Goal: Transaction & Acquisition: Purchase product/service

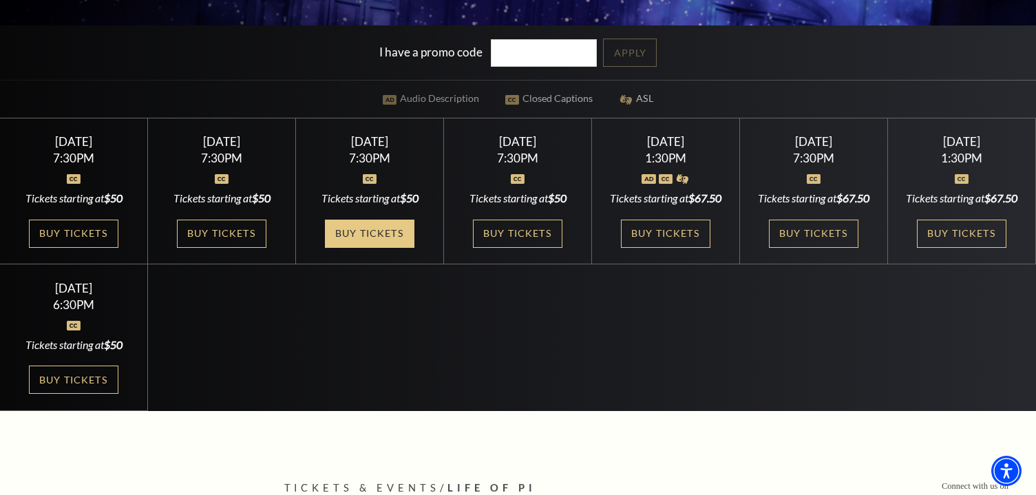
scroll to position [363, 0]
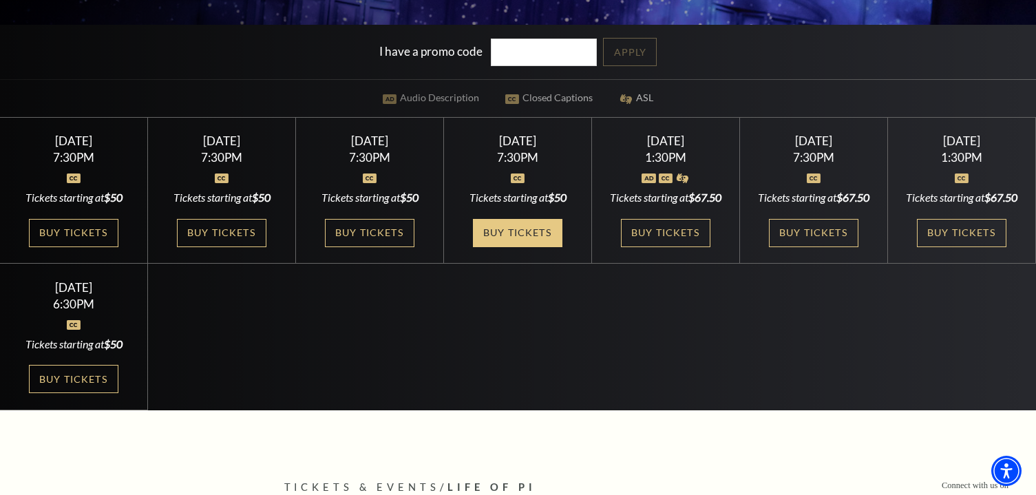
click at [506, 238] on link "Buy Tickets" at bounding box center [518, 233] width 90 height 28
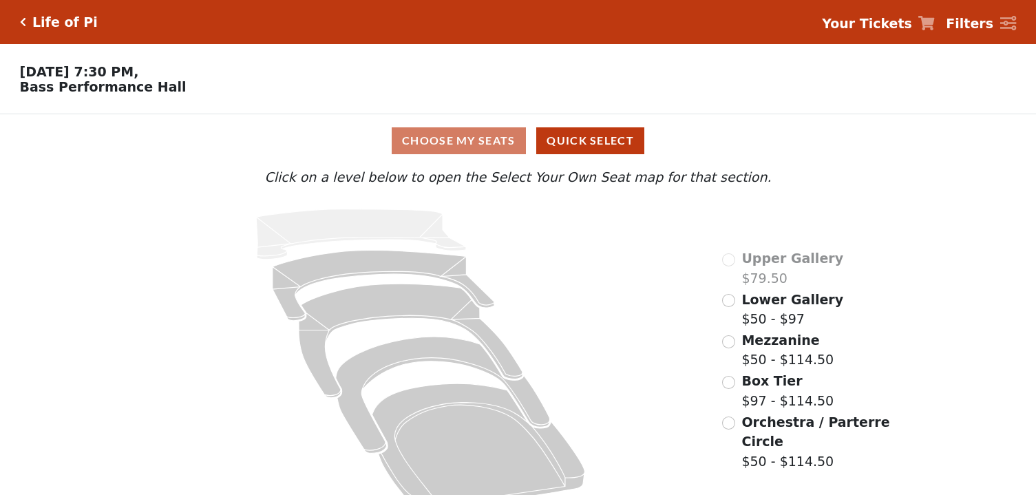
scroll to position [26, 0]
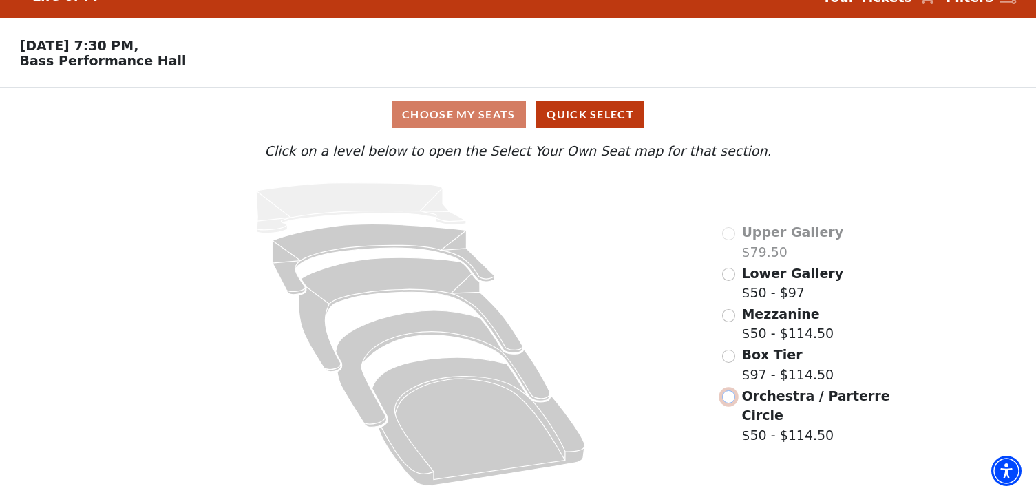
click at [728, 393] on input "Orchestra / Parterre Circle$50 - $114.50\a" at bounding box center [728, 396] width 13 height 13
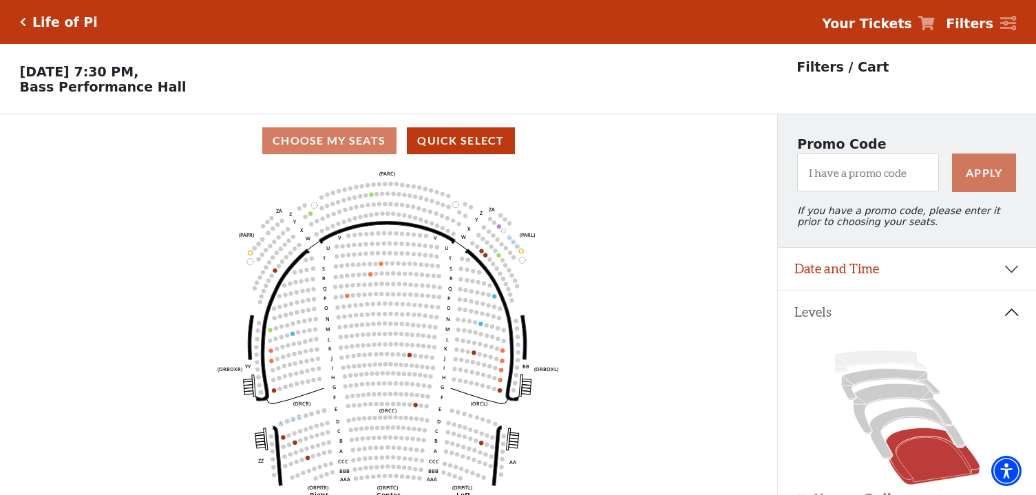
scroll to position [63, 0]
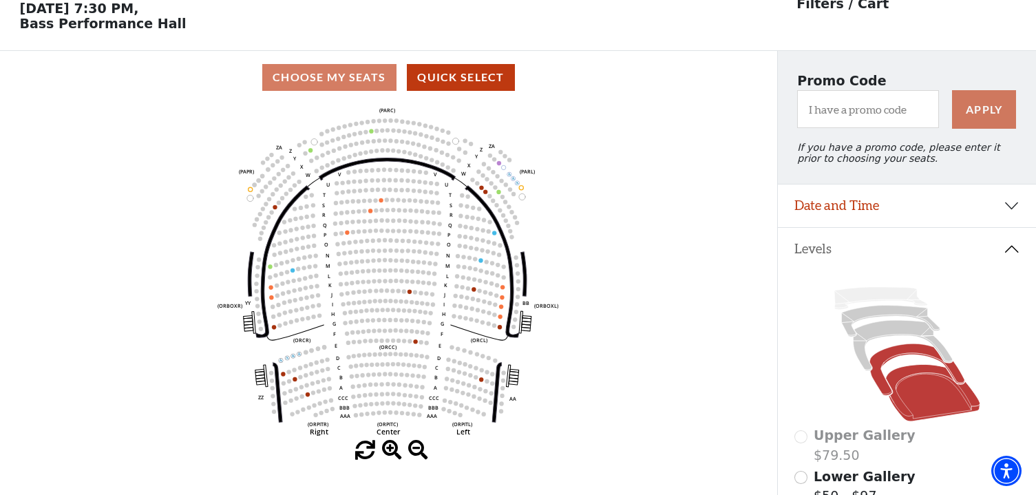
click at [876, 355] on icon at bounding box center [917, 370] width 95 height 52
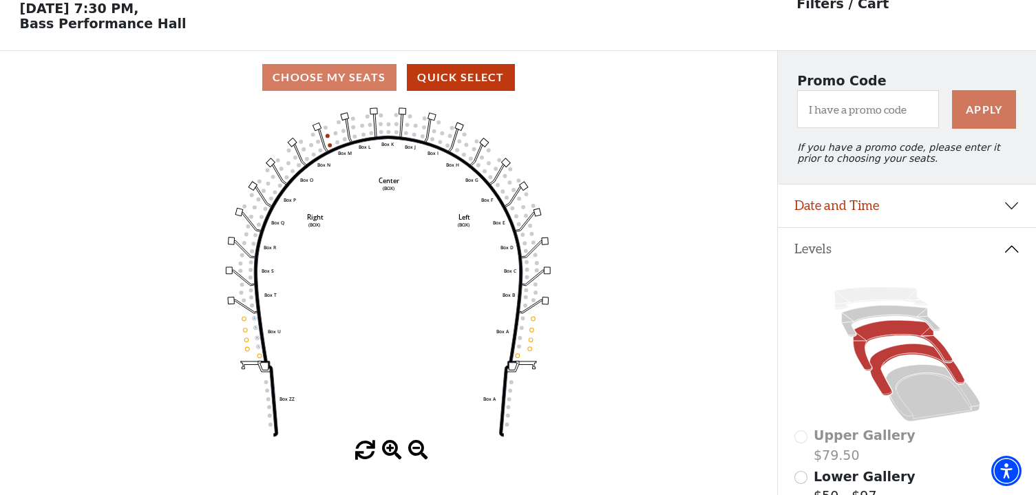
click at [874, 329] on icon at bounding box center [902, 346] width 99 height 50
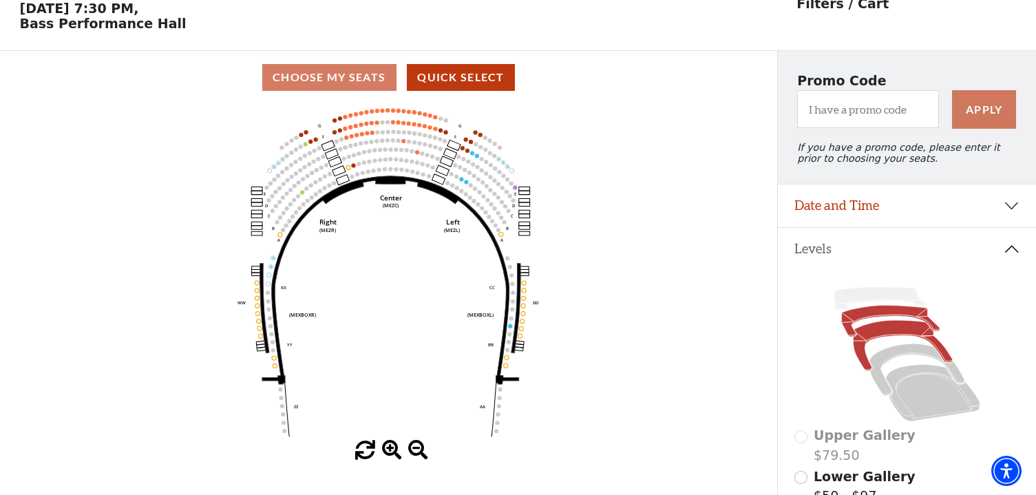
click at [878, 317] on icon at bounding box center [890, 321] width 98 height 31
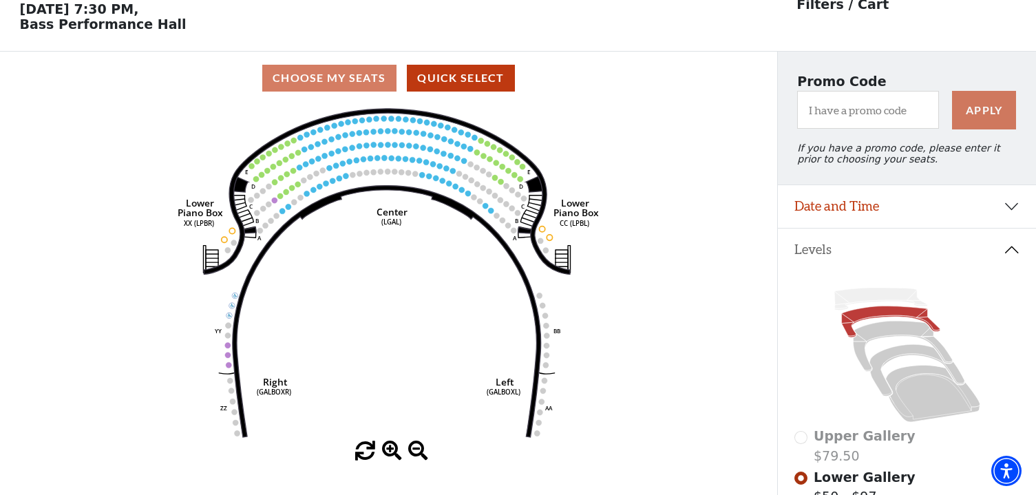
scroll to position [64, 0]
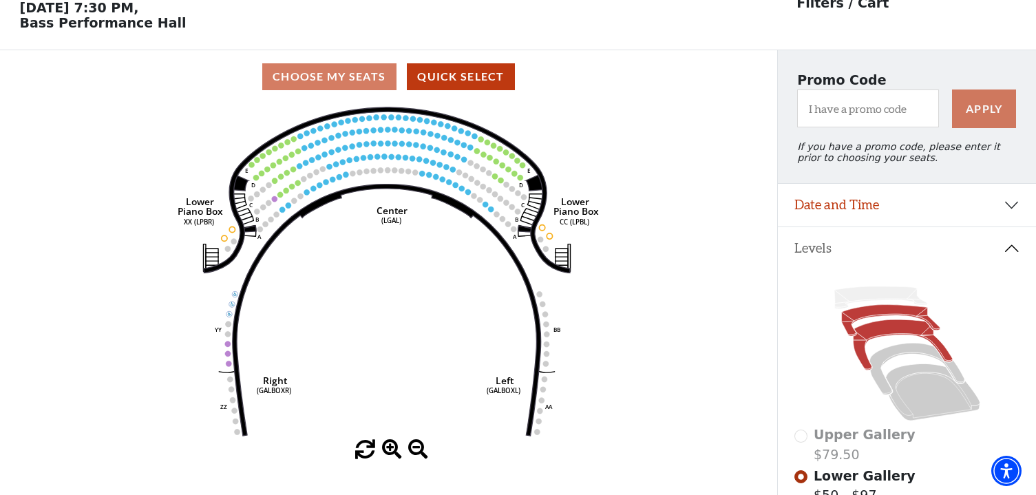
click at [876, 333] on icon at bounding box center [902, 345] width 99 height 50
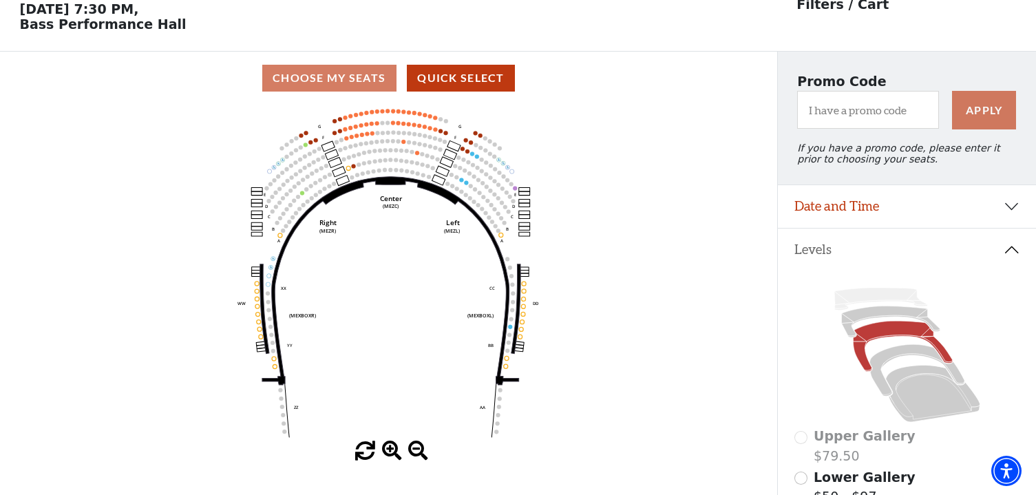
scroll to position [63, 0]
click at [881, 308] on icon at bounding box center [890, 321] width 98 height 31
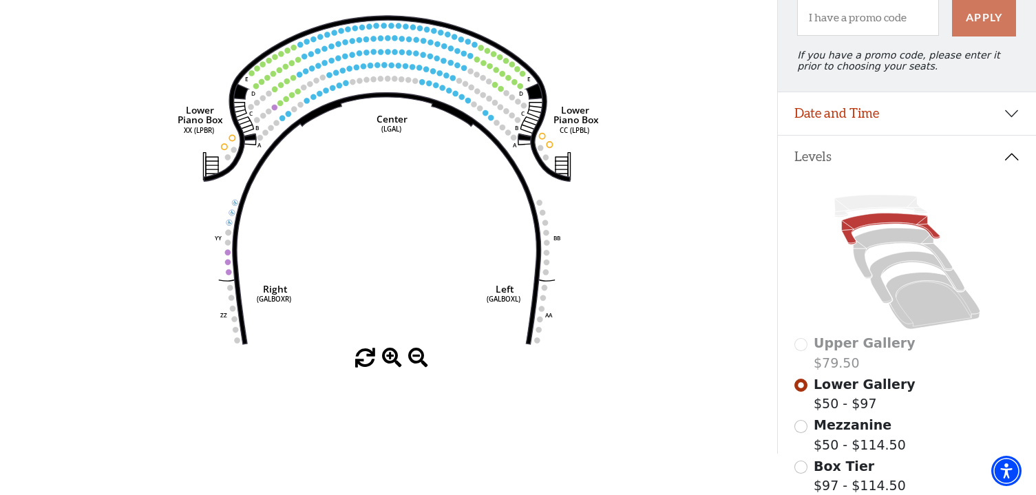
scroll to position [160, 0]
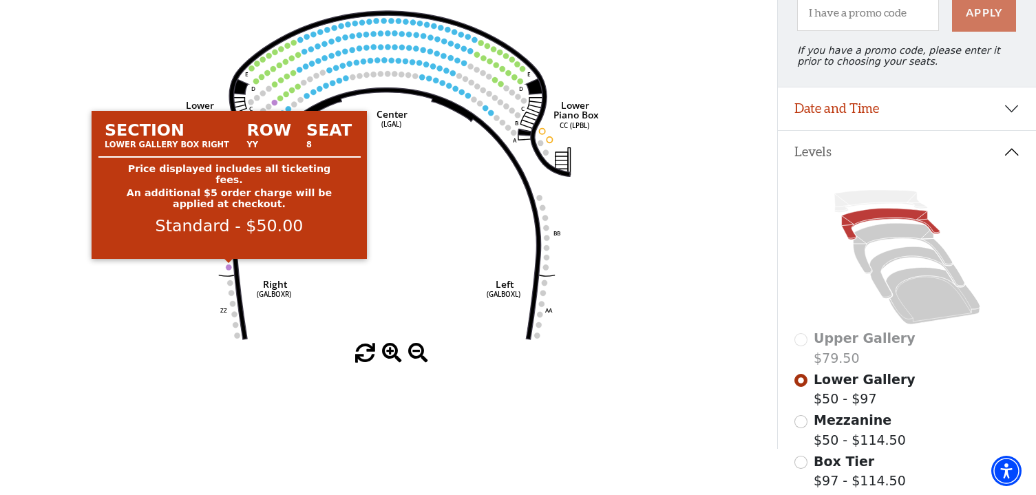
click at [229, 265] on circle at bounding box center [230, 267] width 6 height 6
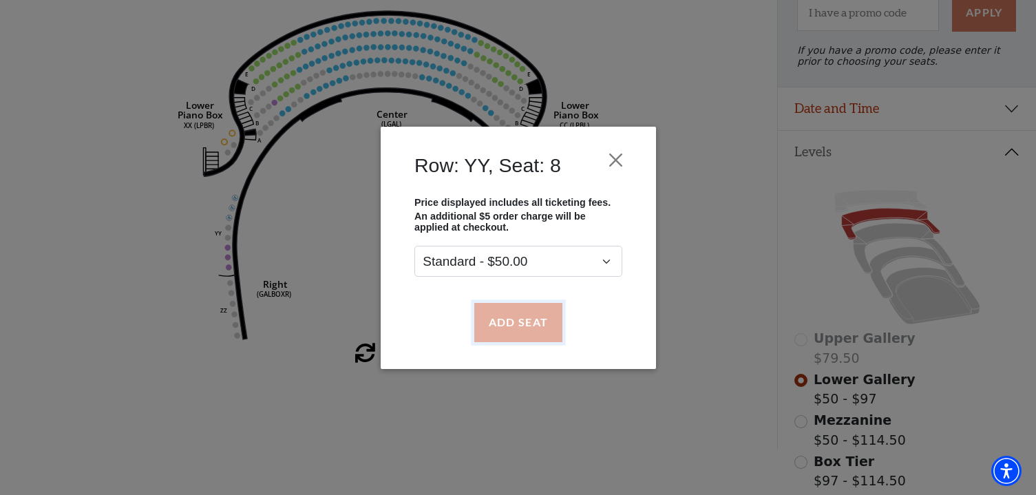
click at [520, 317] on button "Add Seat" at bounding box center [518, 322] width 88 height 39
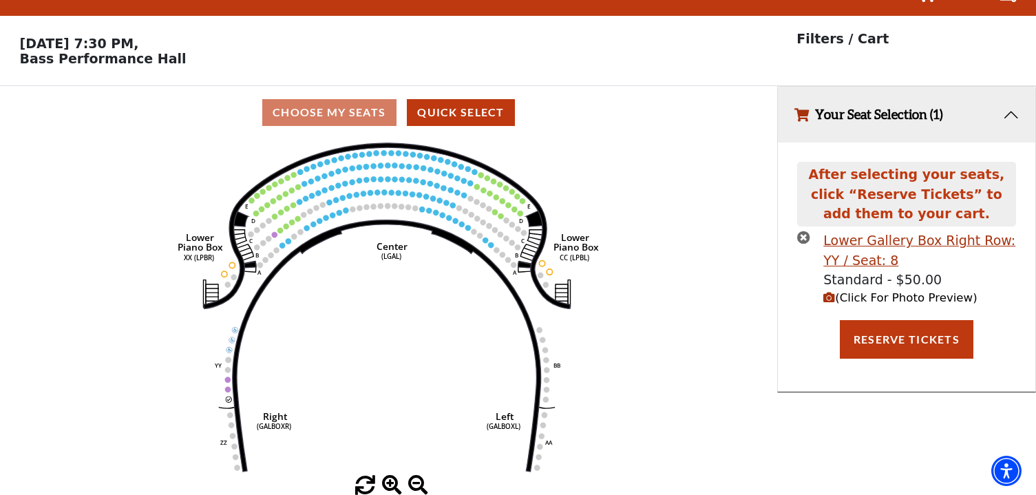
scroll to position [0, 0]
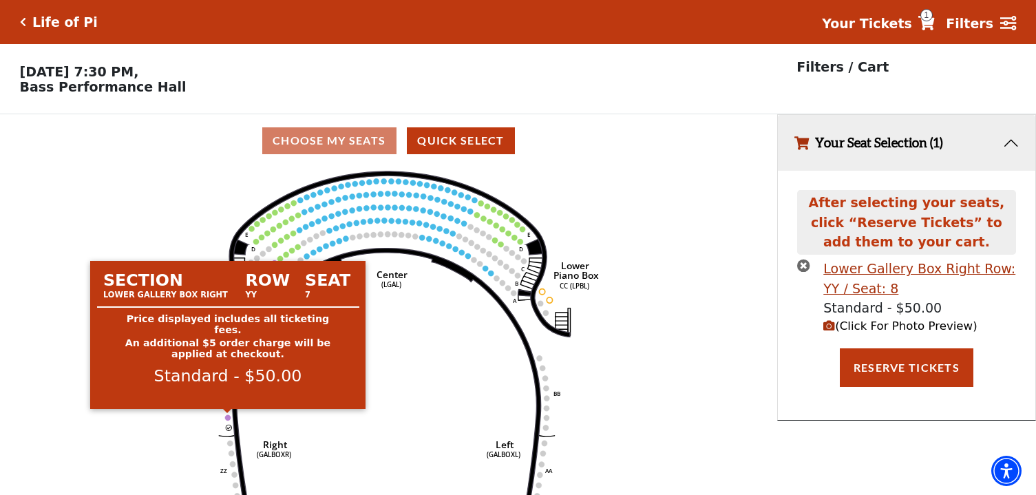
click at [229, 417] on circle at bounding box center [228, 417] width 6 height 6
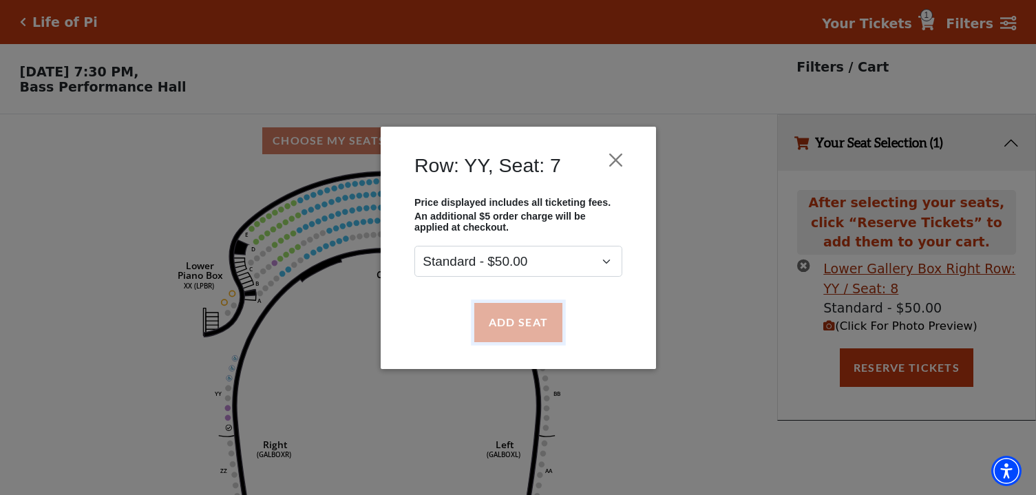
click at [498, 335] on button "Add Seat" at bounding box center [518, 322] width 88 height 39
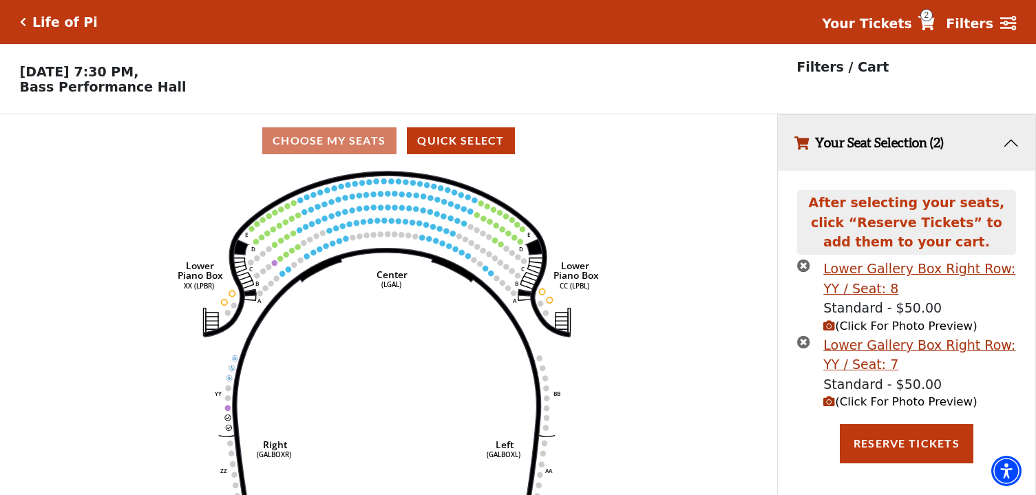
scroll to position [28, 0]
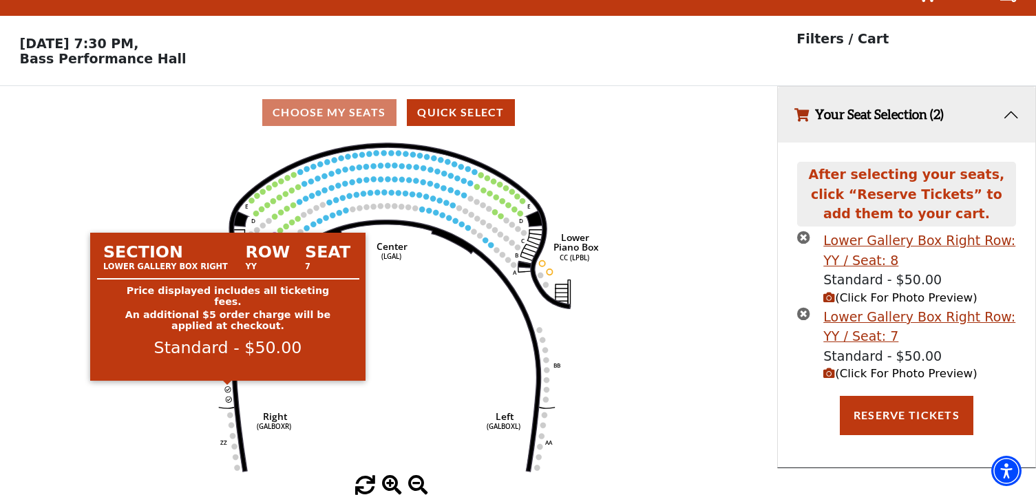
click at [226, 388] on circle at bounding box center [228, 389] width 6 height 6
click at [228, 390] on circle at bounding box center [228, 389] width 6 height 6
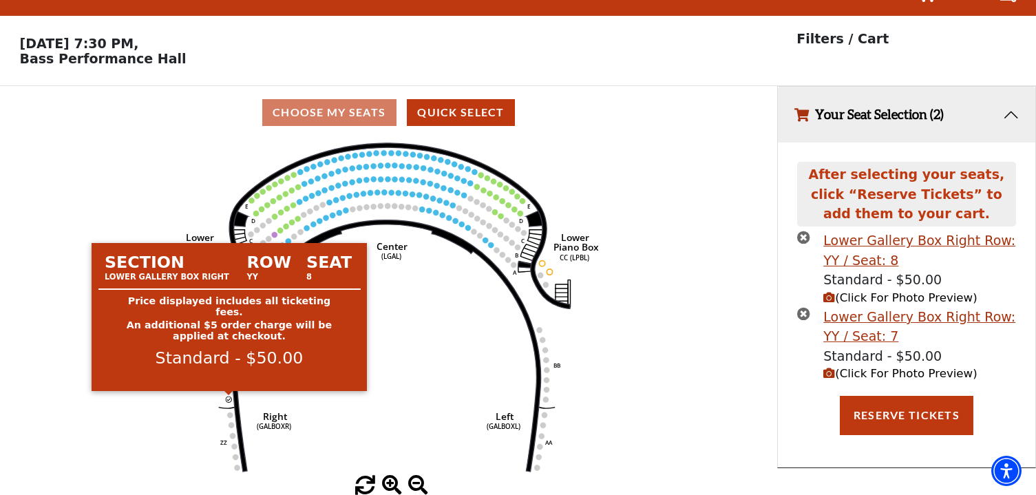
click at [229, 400] on circle at bounding box center [230, 400] width 6 height 6
click at [229, 398] on circle at bounding box center [230, 400] width 6 height 6
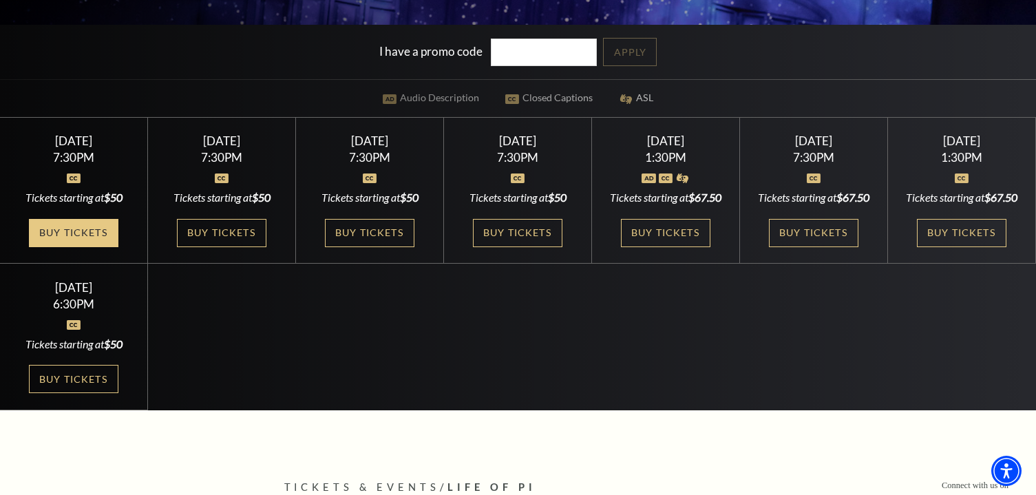
click at [71, 244] on link "Buy Tickets" at bounding box center [74, 233] width 90 height 28
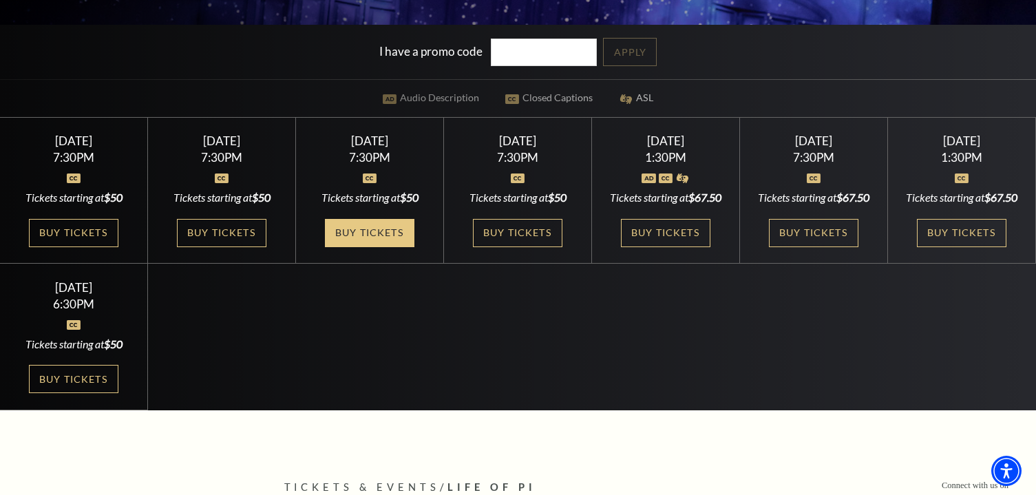
click at [352, 247] on link "Buy Tickets" at bounding box center [370, 233] width 90 height 28
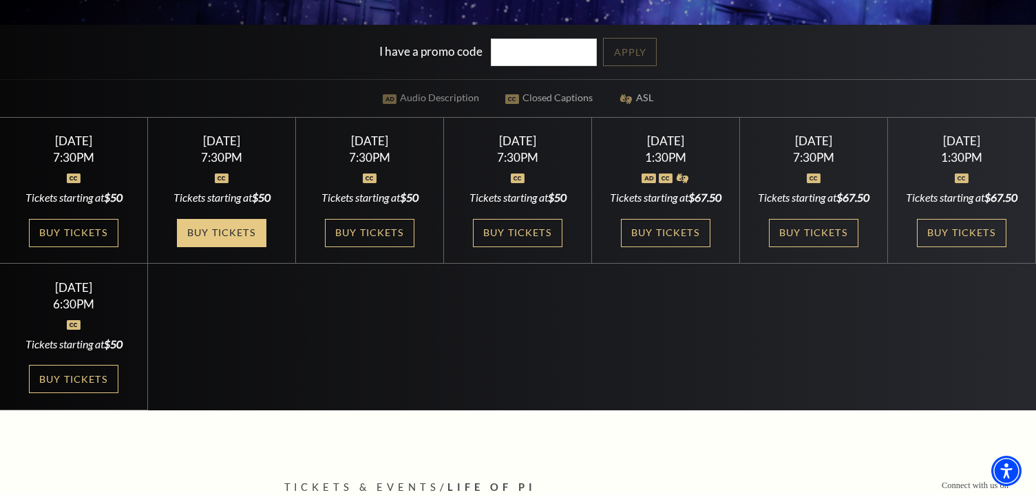
click at [239, 235] on link "Buy Tickets" at bounding box center [222, 233] width 90 height 28
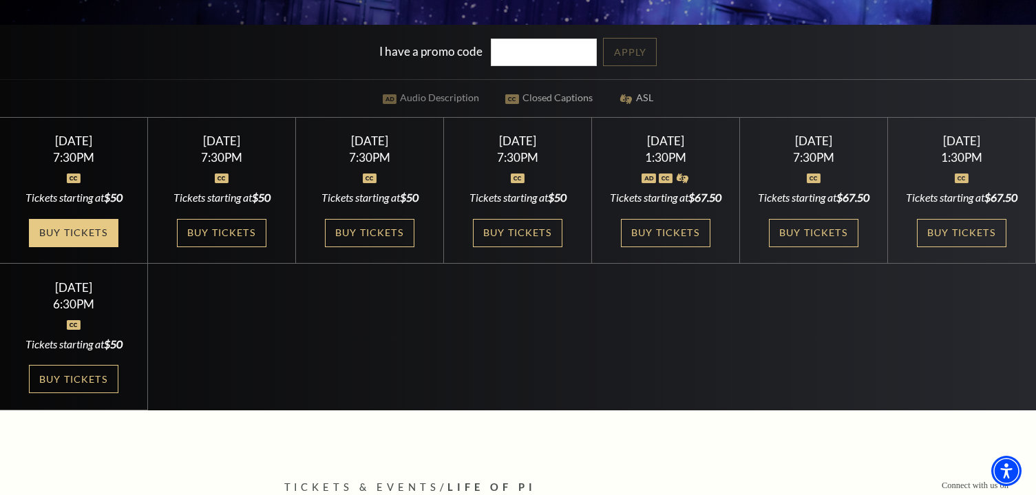
click at [75, 242] on link "Buy Tickets" at bounding box center [74, 233] width 90 height 28
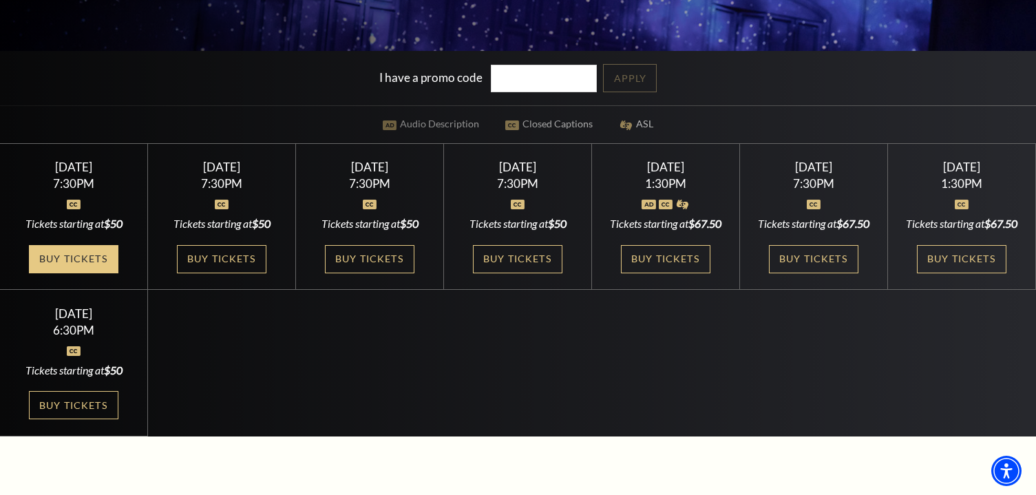
scroll to position [337, 0]
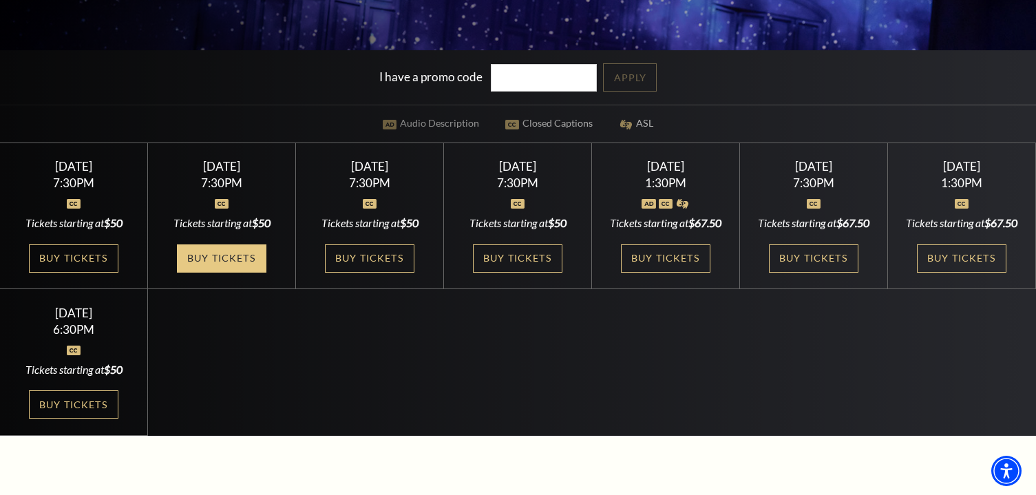
click at [195, 270] on link "Buy Tickets" at bounding box center [222, 258] width 90 height 28
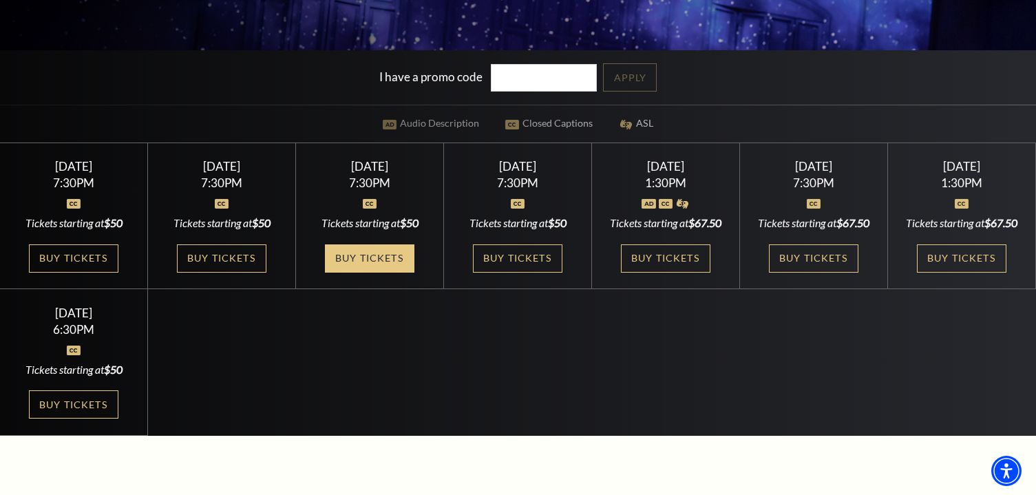
click at [379, 265] on link "Buy Tickets" at bounding box center [370, 258] width 90 height 28
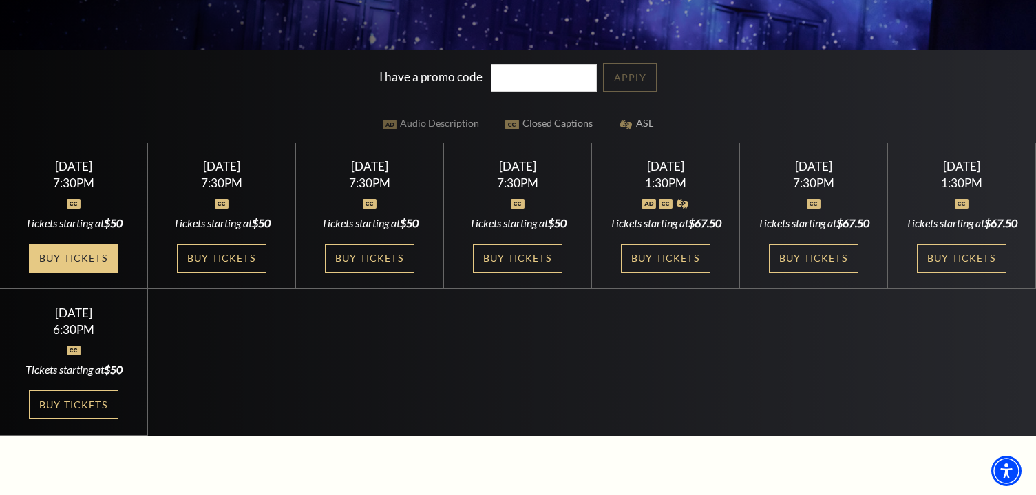
click at [50, 268] on link "Buy Tickets" at bounding box center [74, 258] width 90 height 28
click at [67, 271] on link "Buy Tickets" at bounding box center [74, 258] width 90 height 28
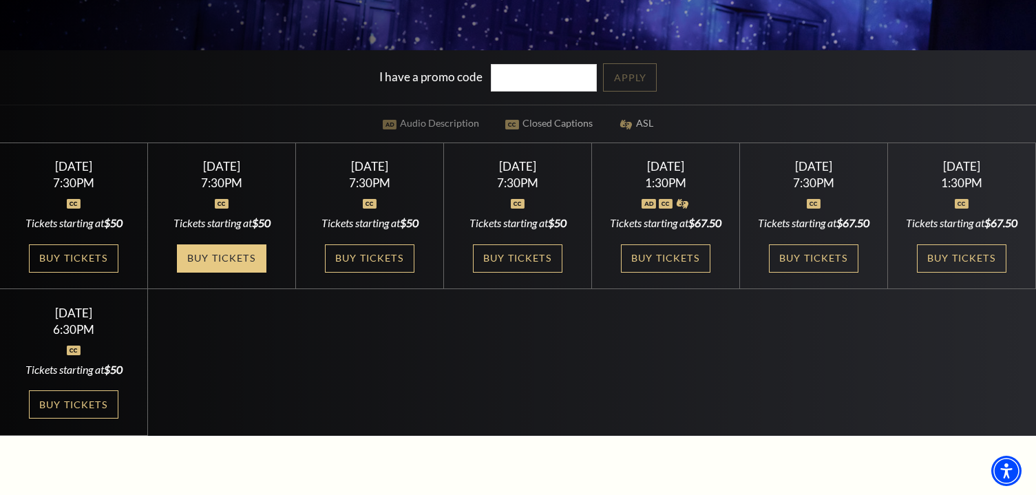
click at [220, 269] on link "Buy Tickets" at bounding box center [222, 258] width 90 height 28
click at [238, 272] on link "Buy Tickets" at bounding box center [222, 258] width 90 height 28
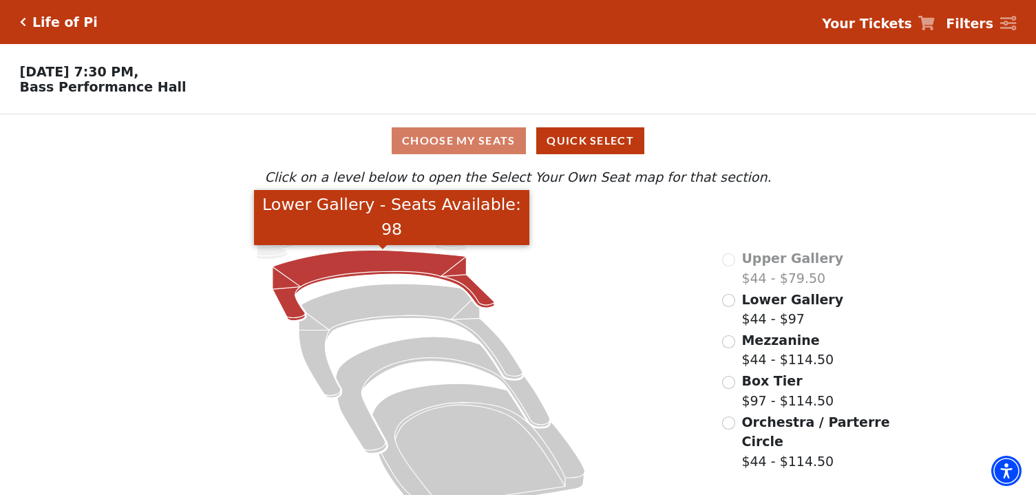
click at [353, 262] on icon "Lower Gallery - Seats Available: 98" at bounding box center [384, 286] width 222 height 70
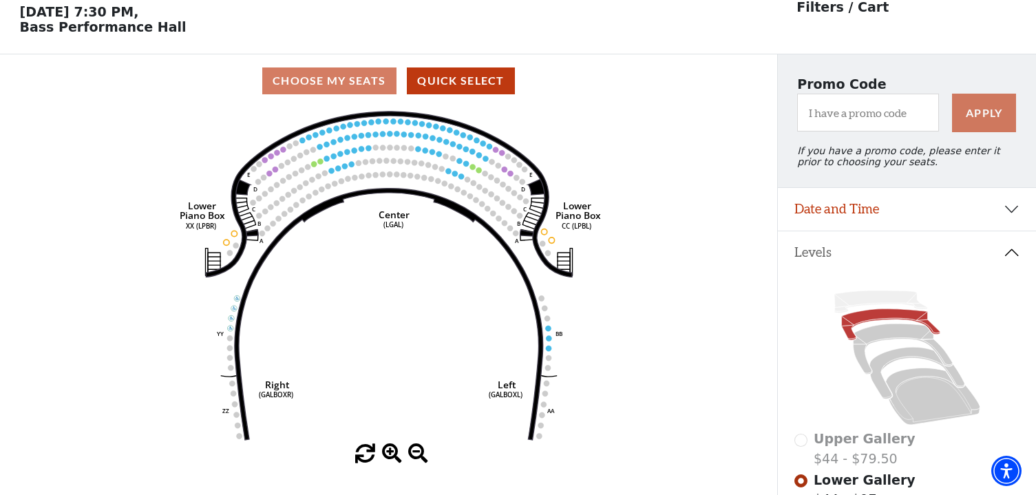
scroll to position [63, 0]
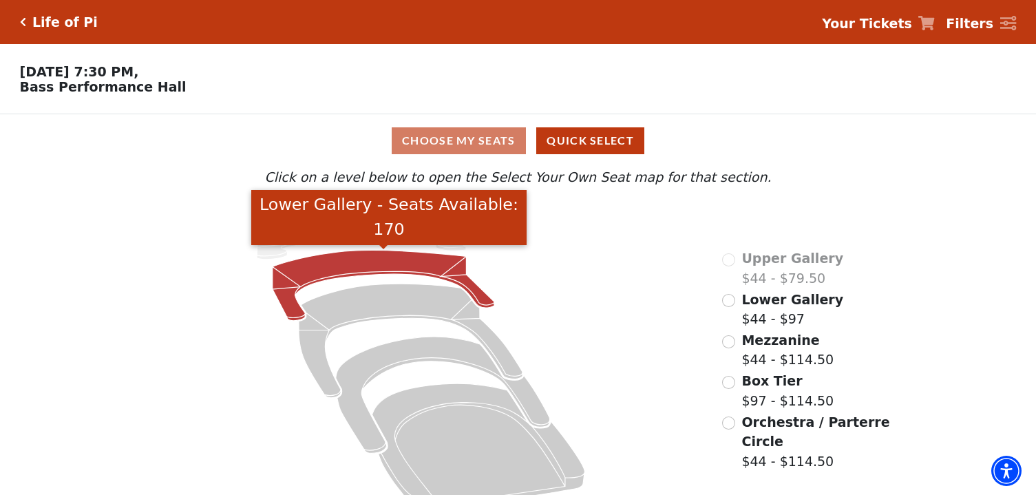
click at [324, 269] on icon "Lower Gallery - Seats Available: 170" at bounding box center [384, 286] width 222 height 70
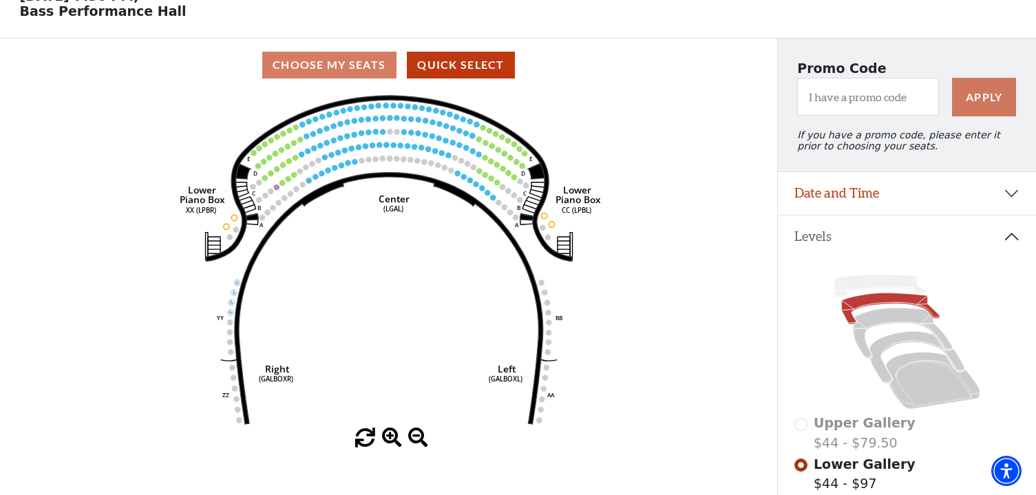
scroll to position [120, 0]
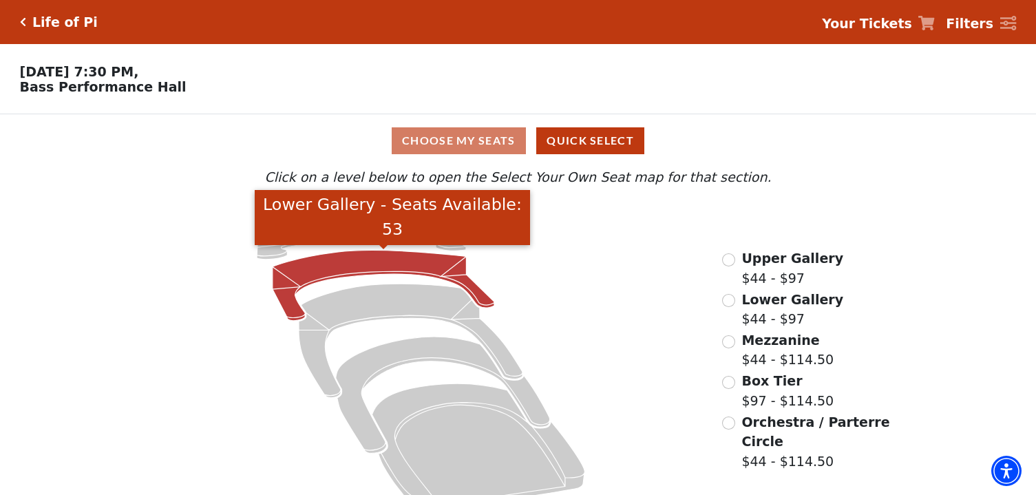
click at [313, 266] on icon "Lower Gallery - Seats Available: 53" at bounding box center [384, 286] width 222 height 70
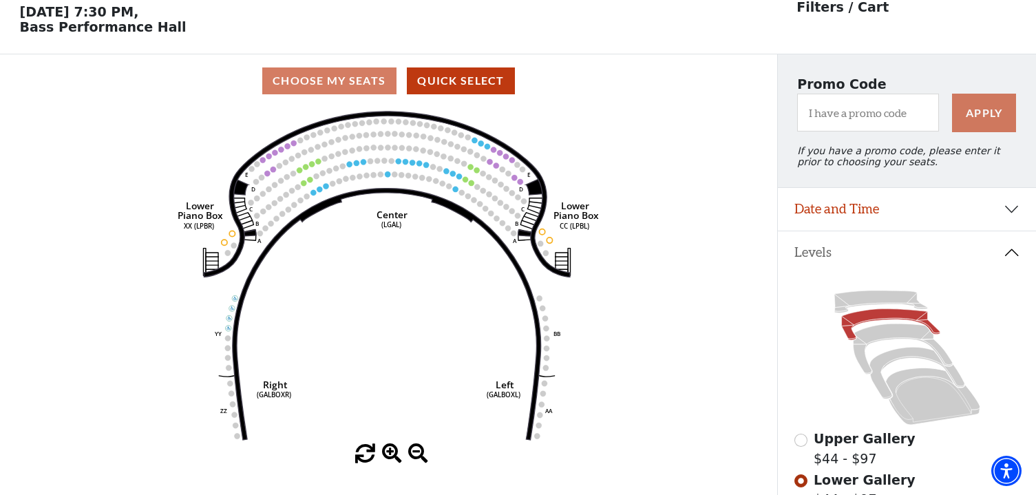
scroll to position [63, 0]
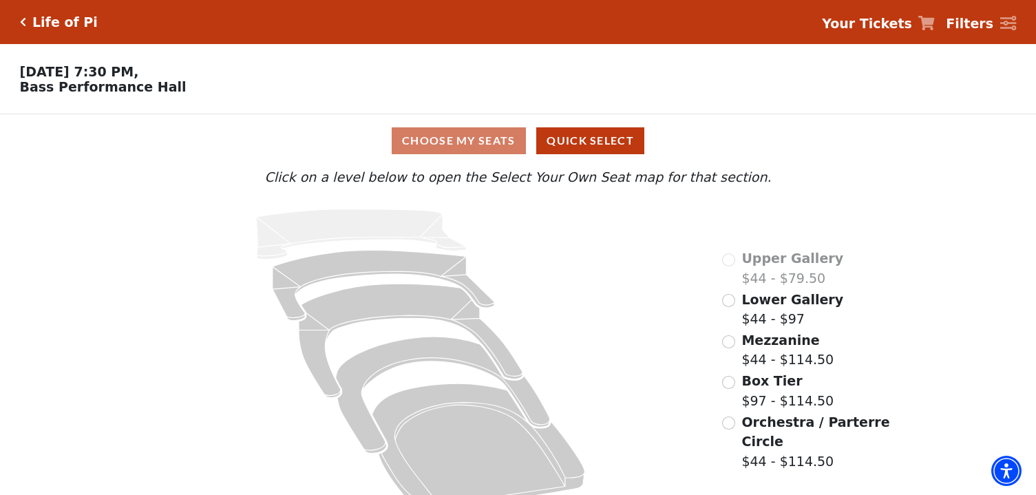
scroll to position [26, 0]
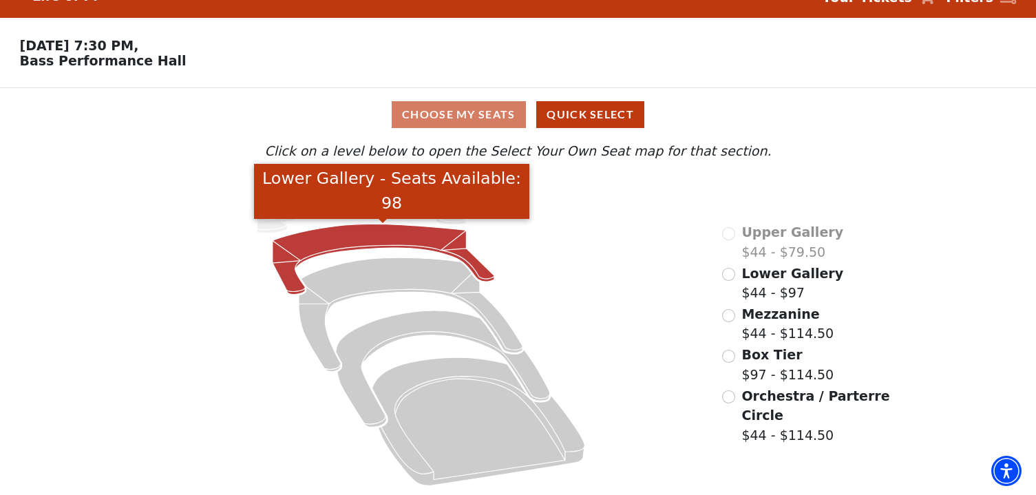
click at [344, 235] on icon "Lower Gallery - Seats Available: 98" at bounding box center [384, 259] width 222 height 70
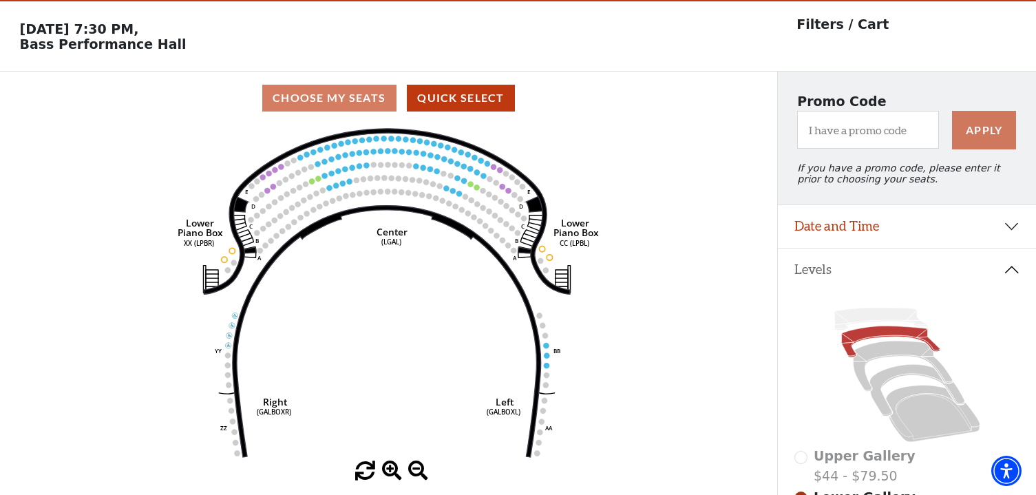
scroll to position [0, 0]
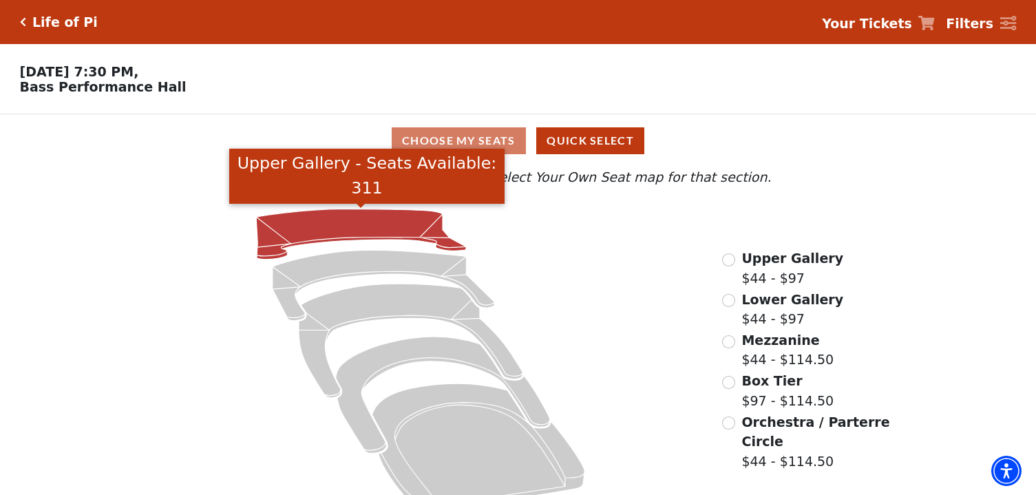
click at [314, 236] on icon "Upper Gallery - Seats Available: 311" at bounding box center [362, 234] width 210 height 50
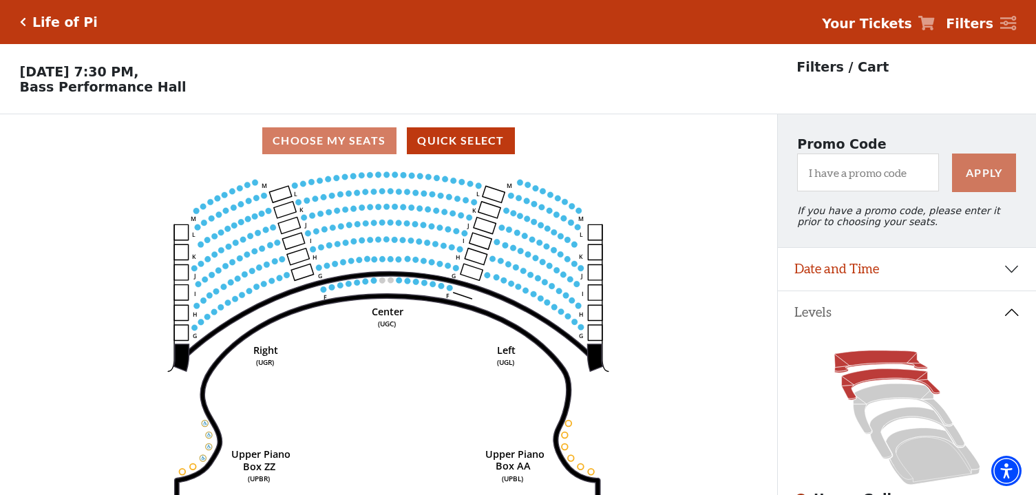
click at [889, 370] on icon at bounding box center [890, 384] width 98 height 31
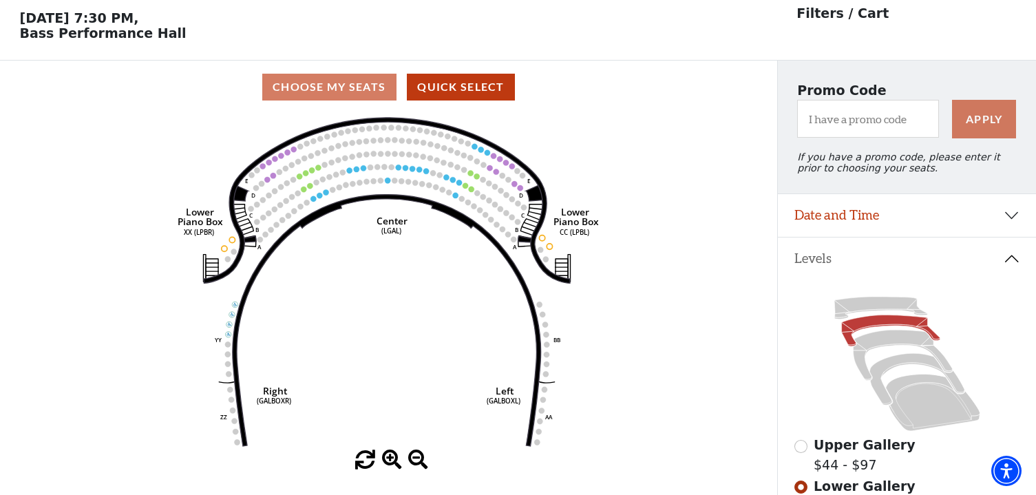
scroll to position [63, 0]
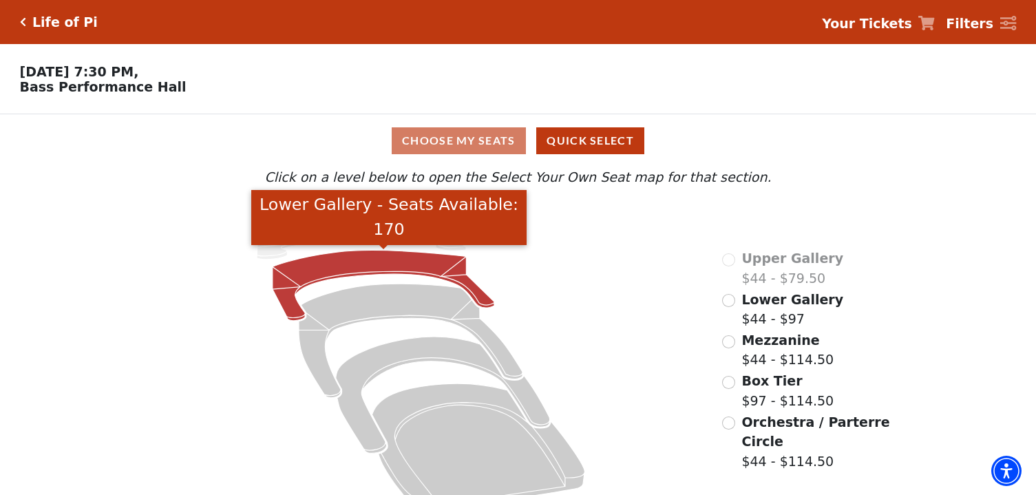
click at [326, 267] on icon "Lower Gallery - Seats Available: 170" at bounding box center [384, 286] width 222 height 70
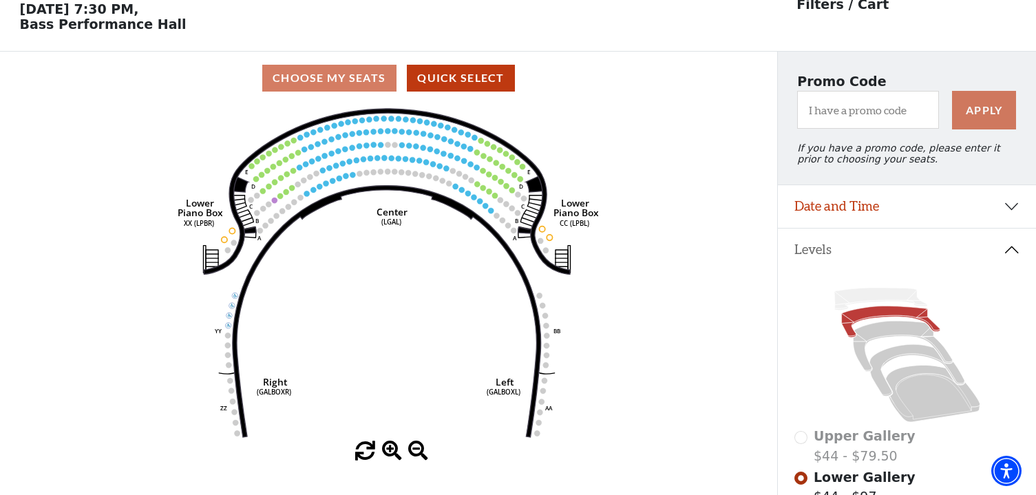
scroll to position [63, 0]
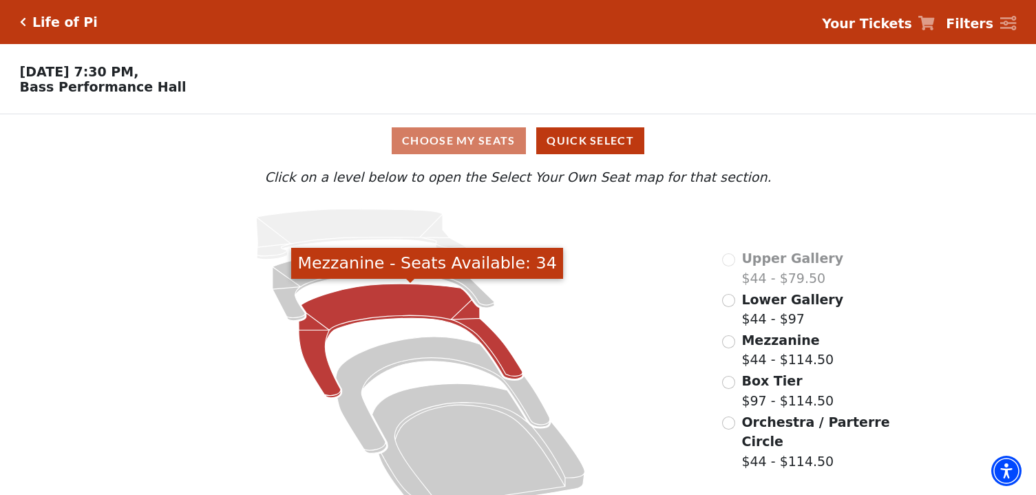
click at [357, 313] on icon "Mezzanine - Seats Available: 34" at bounding box center [411, 341] width 224 height 114
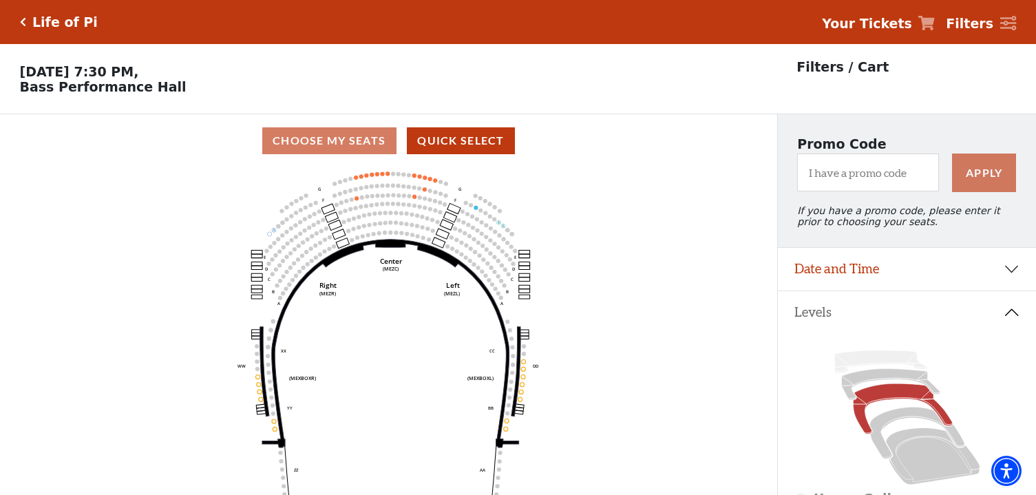
scroll to position [63, 0]
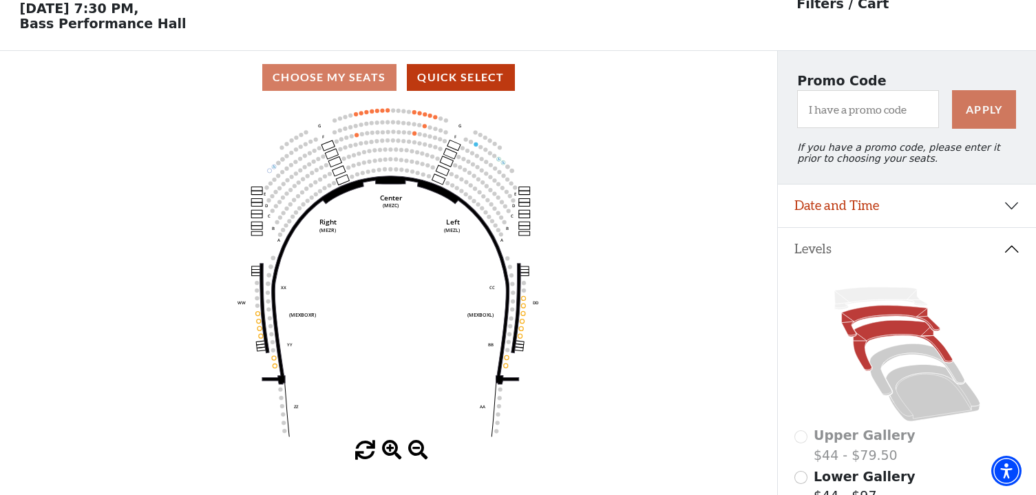
click at [876, 312] on icon at bounding box center [890, 321] width 98 height 31
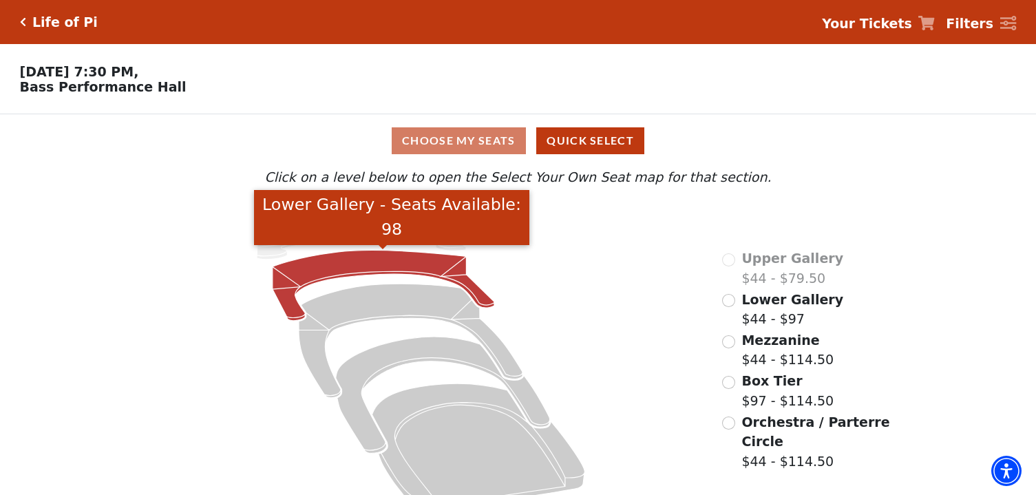
click at [304, 271] on icon "Lower Gallery - Seats Available: 98" at bounding box center [384, 286] width 222 height 70
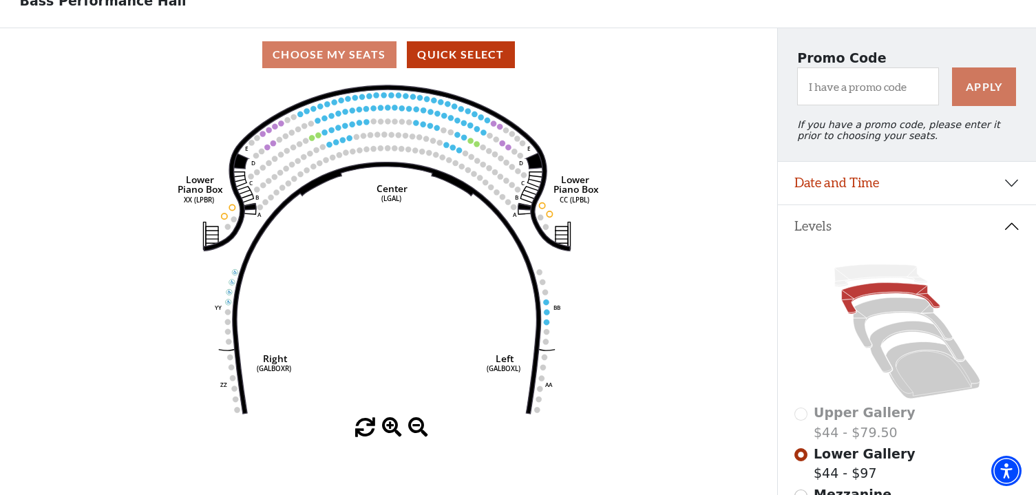
scroll to position [97, 0]
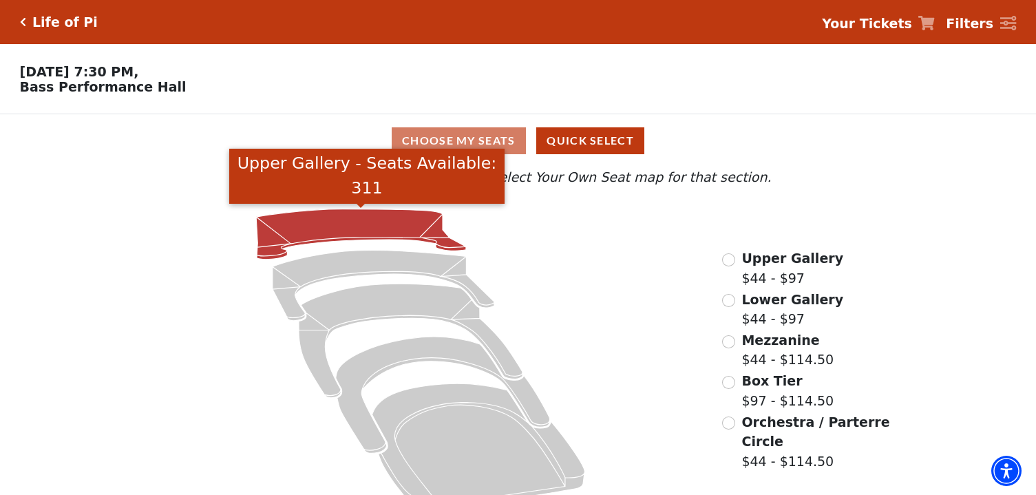
click at [342, 227] on icon "Upper Gallery - Seats Available: 311" at bounding box center [362, 234] width 210 height 50
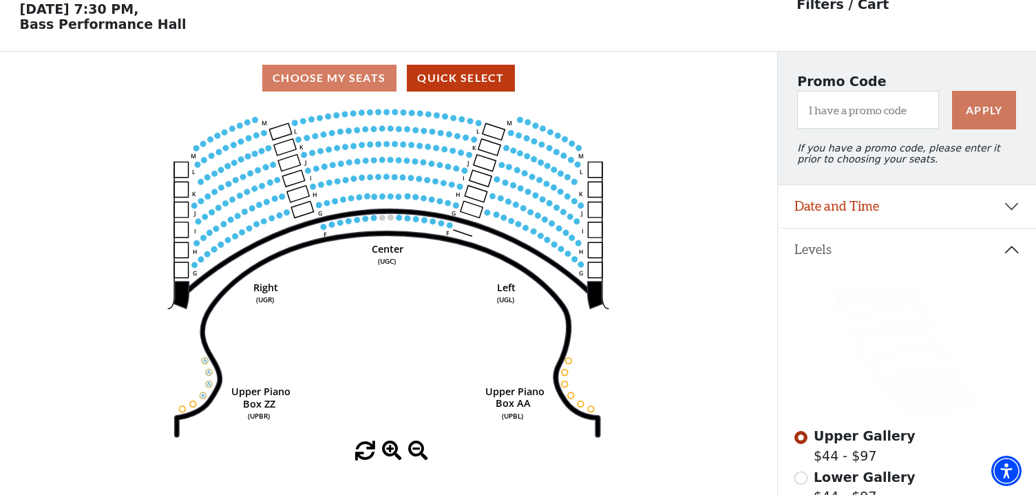
scroll to position [63, 0]
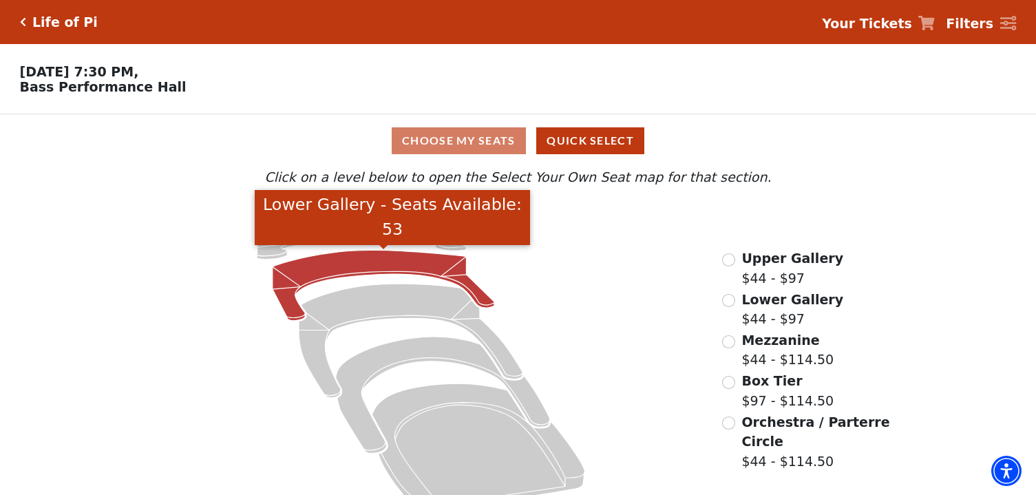
click at [348, 268] on icon "Lower Gallery - Seats Available: 53" at bounding box center [384, 286] width 222 height 70
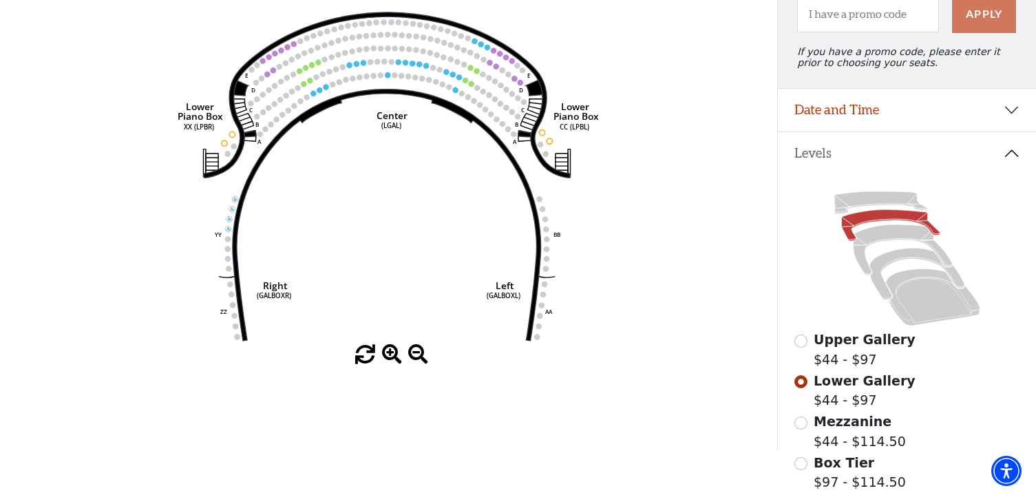
scroll to position [160, 0]
